Goal: Check status: Check status

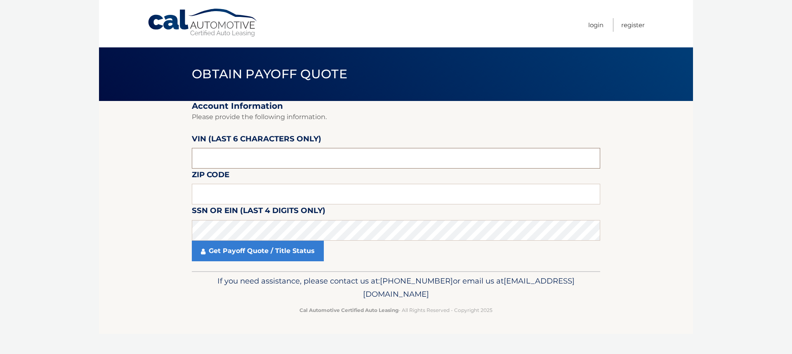
click at [297, 160] on input "text" at bounding box center [396, 158] width 408 height 21
type input "145373"
click at [241, 206] on label "SSN or EIN (last 4 digits only)" at bounding box center [259, 212] width 134 height 15
click at [244, 197] on input "text" at bounding box center [396, 194] width 408 height 21
click at [299, 198] on input "text" at bounding box center [396, 194] width 408 height 21
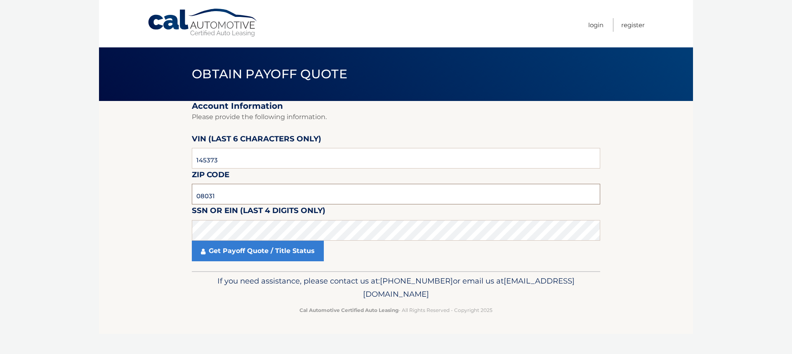
type input "08031"
click at [262, 256] on link "Get Payoff Quote / Title Status" at bounding box center [258, 251] width 132 height 21
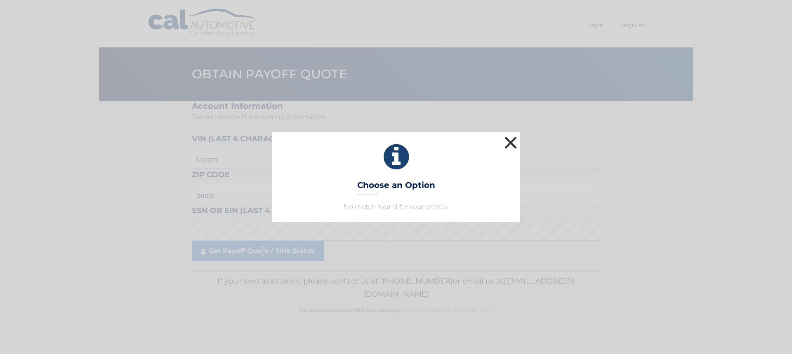
click at [515, 145] on button "×" at bounding box center [510, 142] width 16 height 16
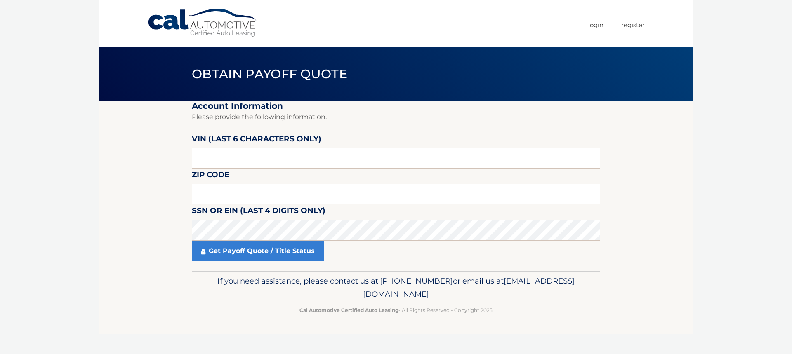
click at [182, 19] on link "Cal Automotive" at bounding box center [202, 22] width 111 height 29
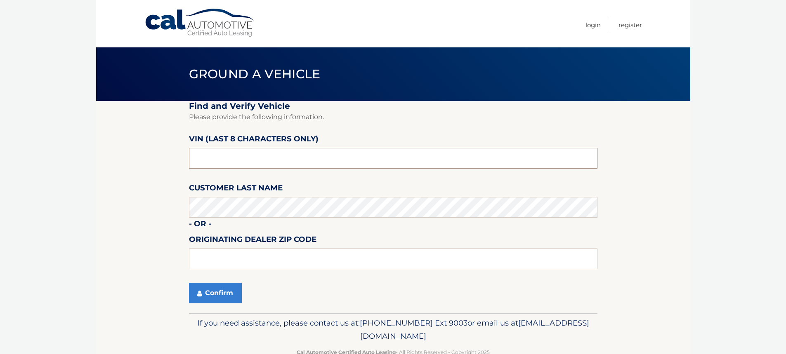
click at [240, 158] on input "text" at bounding box center [393, 158] width 408 height 21
type input "nh145373"
type input "08012"
click at [196, 294] on button "Confirm" at bounding box center [215, 293] width 53 height 21
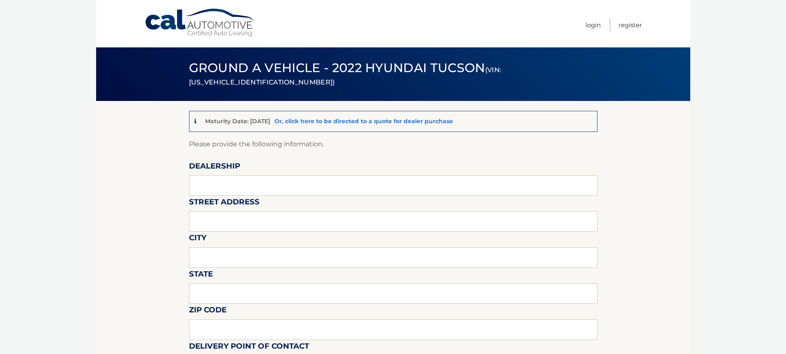
click at [310, 121] on link "Or, click here to be directed to a quote for dealer purchase" at bounding box center [363, 121] width 179 height 7
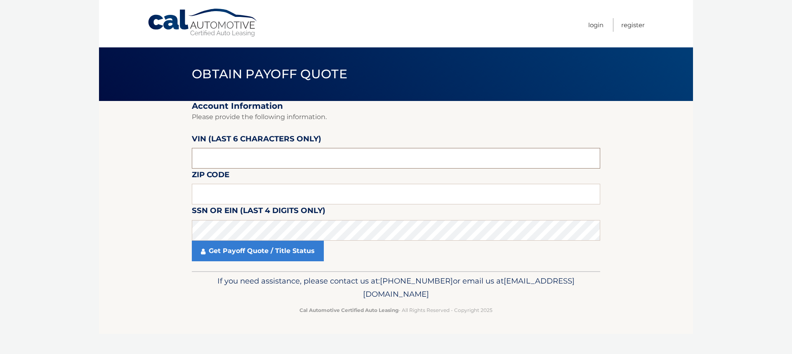
click at [265, 151] on input "text" at bounding box center [396, 158] width 408 height 21
type input "145373"
click at [241, 192] on input "text" at bounding box center [396, 194] width 408 height 21
